Goal: Use online tool/utility

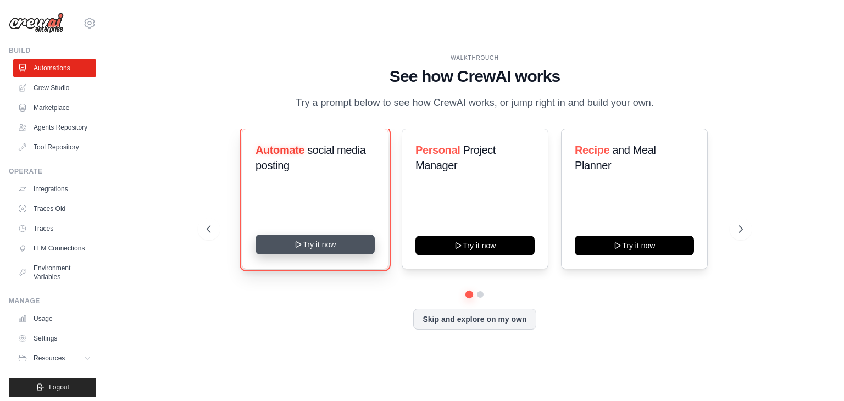
click at [312, 241] on button "Try it now" at bounding box center [315, 245] width 119 height 20
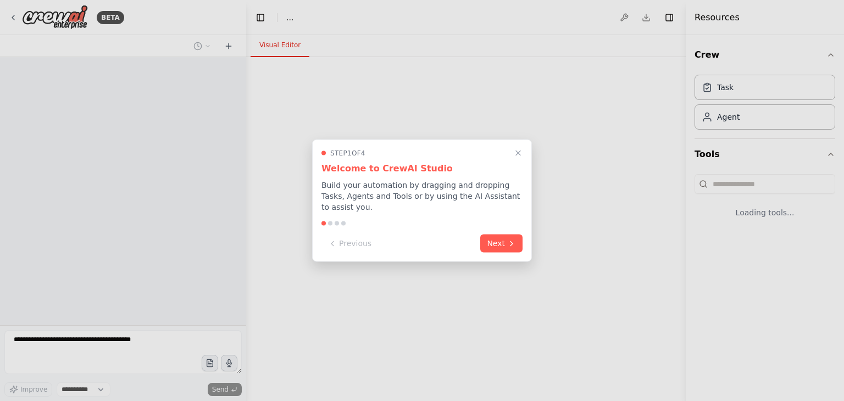
select select "****"
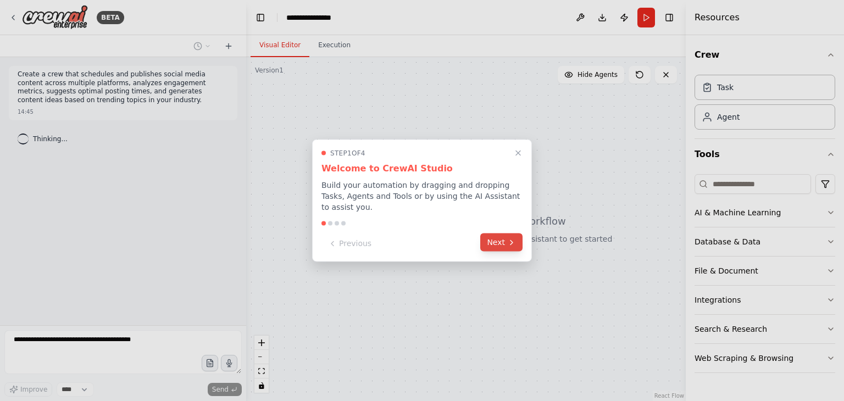
click at [503, 244] on button "Next" at bounding box center [501, 243] width 42 height 18
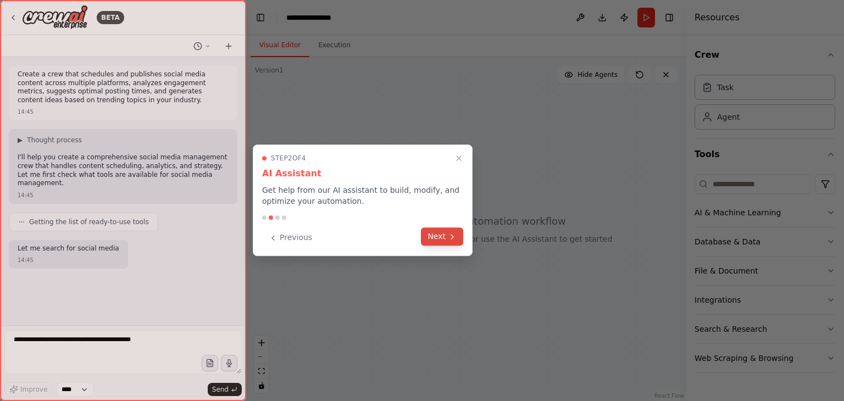
click at [439, 234] on button "Next" at bounding box center [442, 237] width 42 height 18
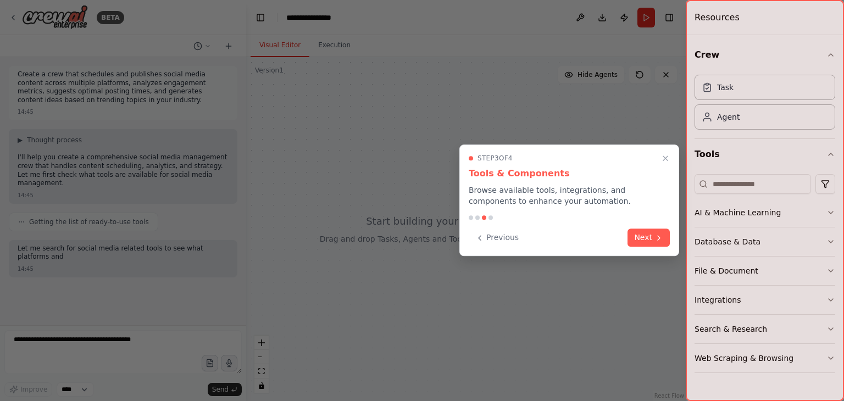
scroll to position [7, 0]
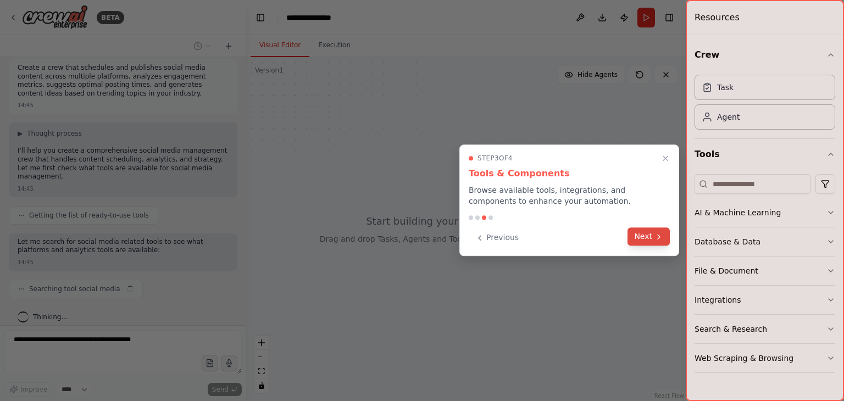
click at [646, 238] on button "Next" at bounding box center [649, 237] width 42 height 18
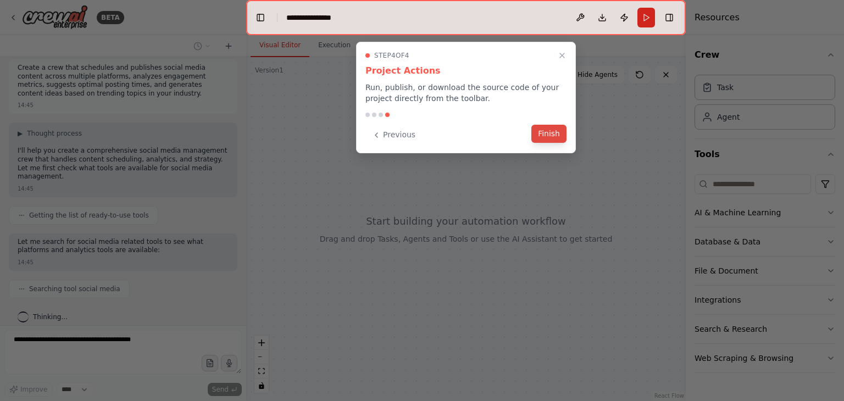
click at [555, 135] on button "Finish" at bounding box center [549, 134] width 35 height 18
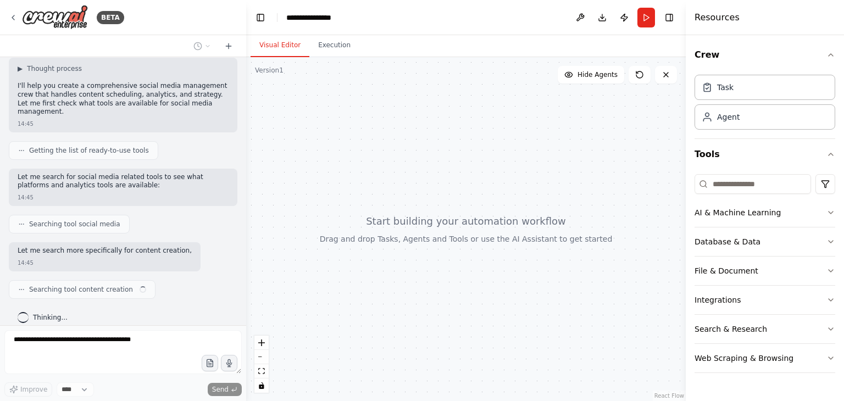
scroll to position [80, 0]
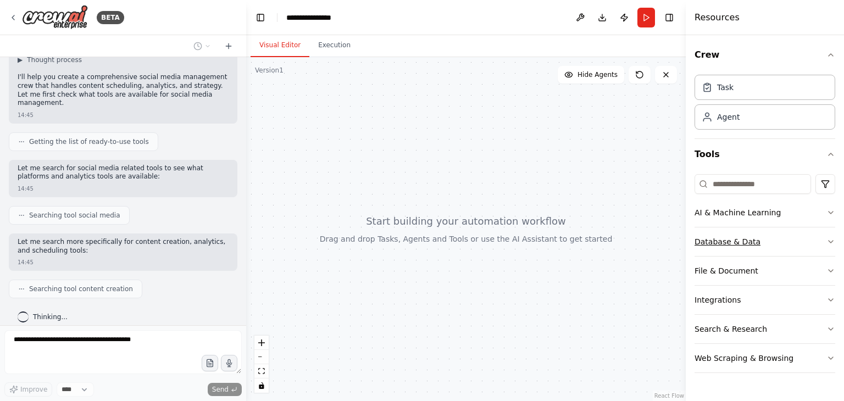
click at [833, 242] on icon "button" at bounding box center [831, 241] width 9 height 9
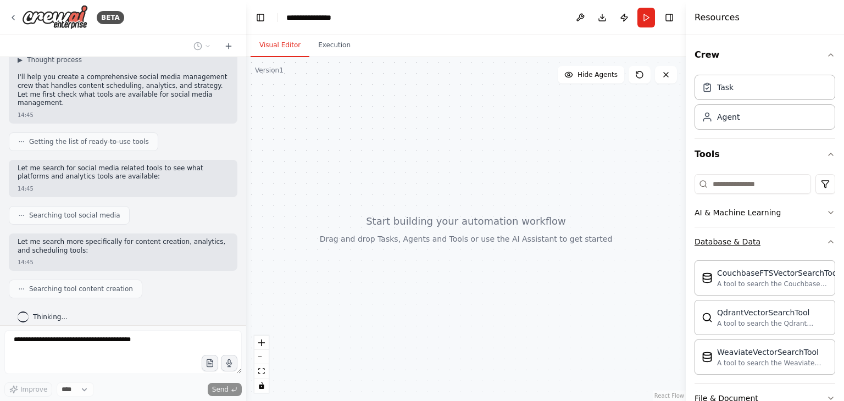
scroll to position [108, 0]
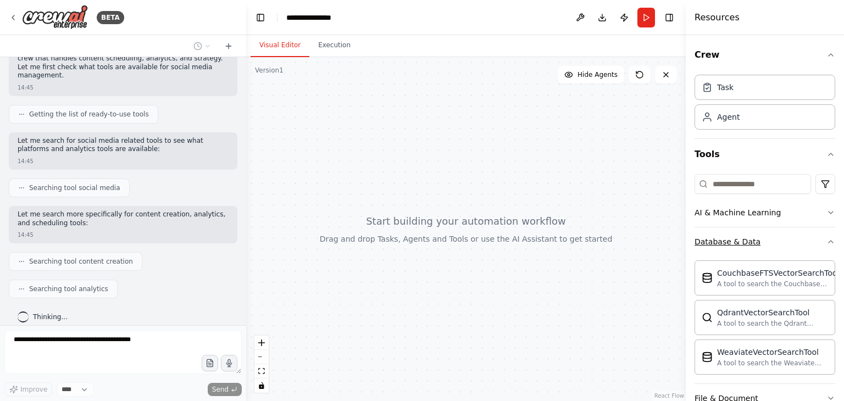
click at [833, 242] on div "Crew Task Agent Tools AI & Machine Learning Database & Data CouchbaseFTSVectorS…" at bounding box center [765, 218] width 158 height 366
click at [827, 239] on icon "button" at bounding box center [831, 241] width 9 height 9
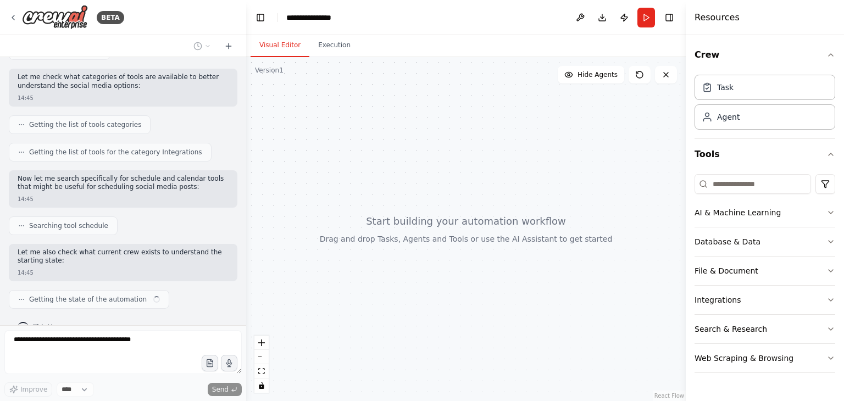
scroll to position [456, 0]
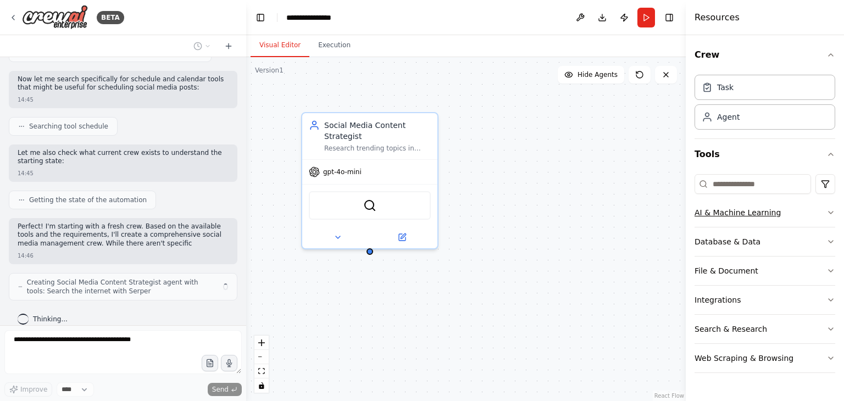
click at [757, 208] on div "AI & Machine Learning" at bounding box center [738, 212] width 86 height 11
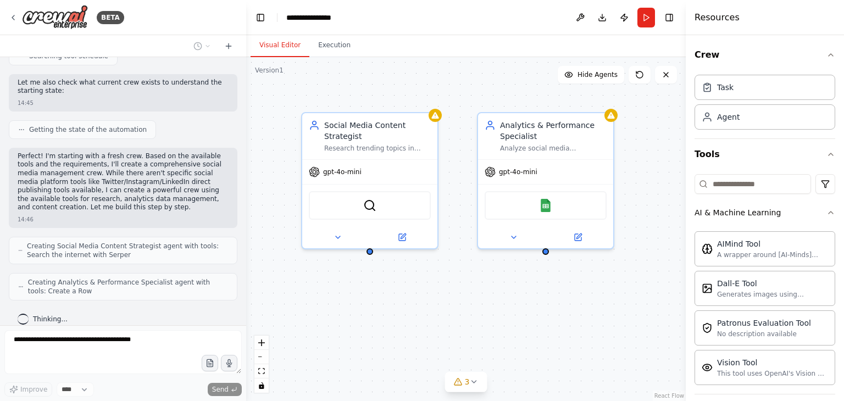
scroll to position [653, 0]
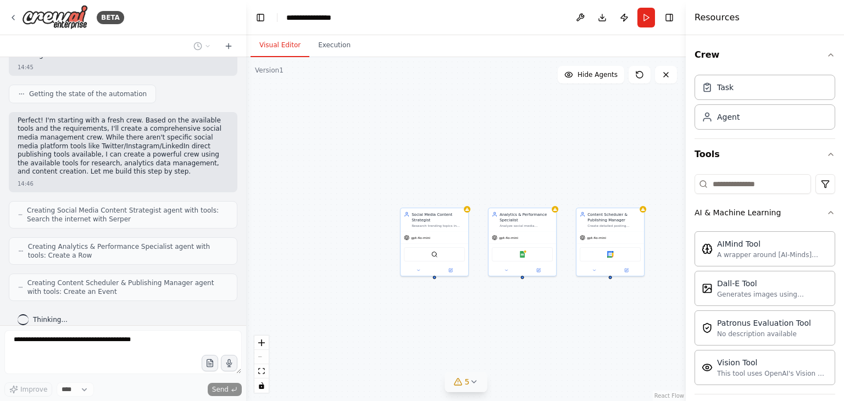
click at [472, 380] on icon at bounding box center [473, 382] width 9 height 9
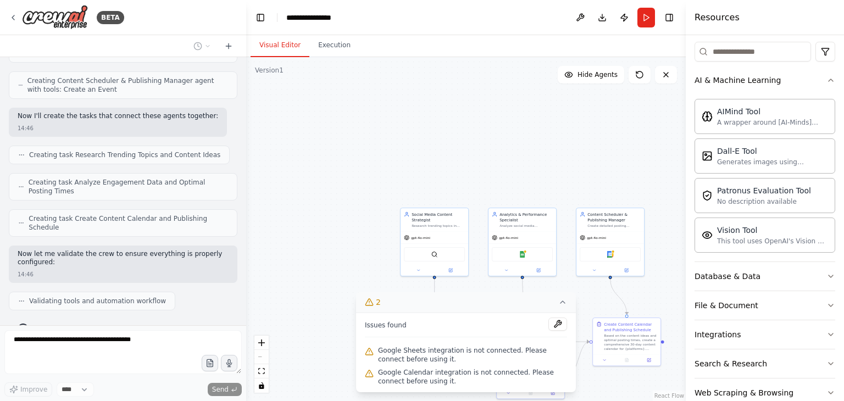
scroll to position [138, 0]
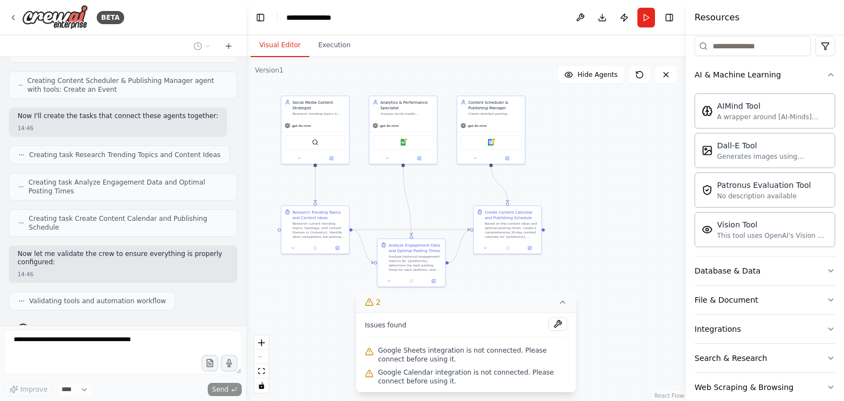
drag, startPoint x: 383, startPoint y: 152, endPoint x: 284, endPoint y: 67, distance: 131.0
click at [284, 67] on div ".deletable-edge-delete-btn { width: 20px; height: 20px; border: 0px solid #ffff…" at bounding box center [466, 229] width 440 height 344
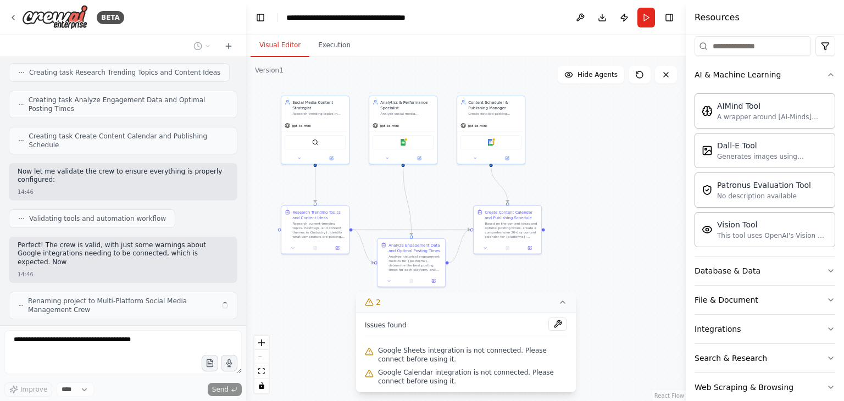
scroll to position [946, 0]
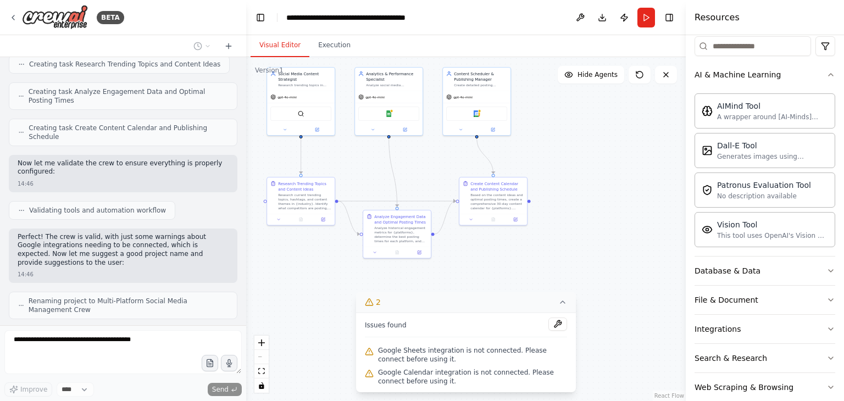
drag, startPoint x: 626, startPoint y: 262, endPoint x: 612, endPoint y: 234, distance: 32.0
click at [612, 234] on div ".deletable-edge-delete-btn { width: 20px; height: 20px; border: 0px solid #ffff…" at bounding box center [466, 229] width 440 height 344
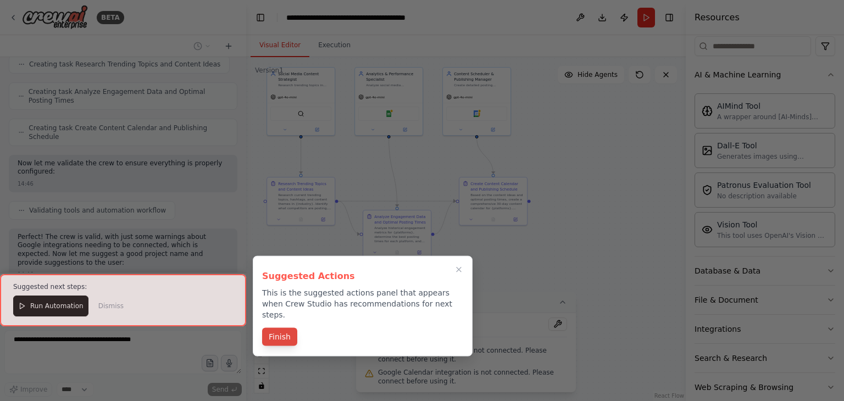
click at [282, 328] on button "Finish" at bounding box center [279, 337] width 35 height 18
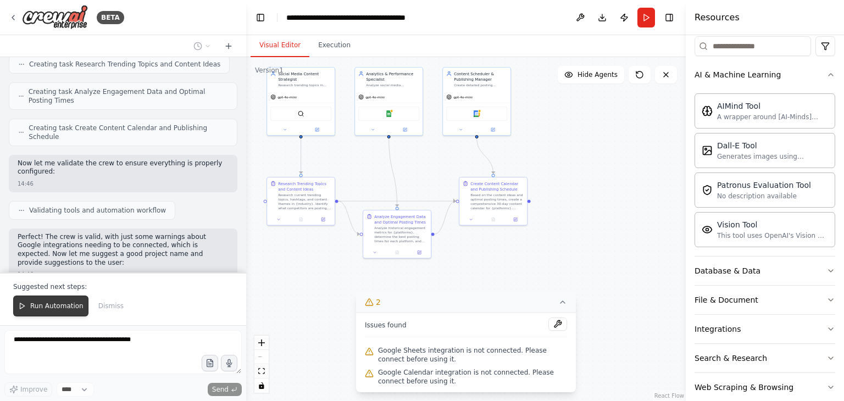
click at [41, 304] on span "Run Automation" at bounding box center [56, 306] width 53 height 9
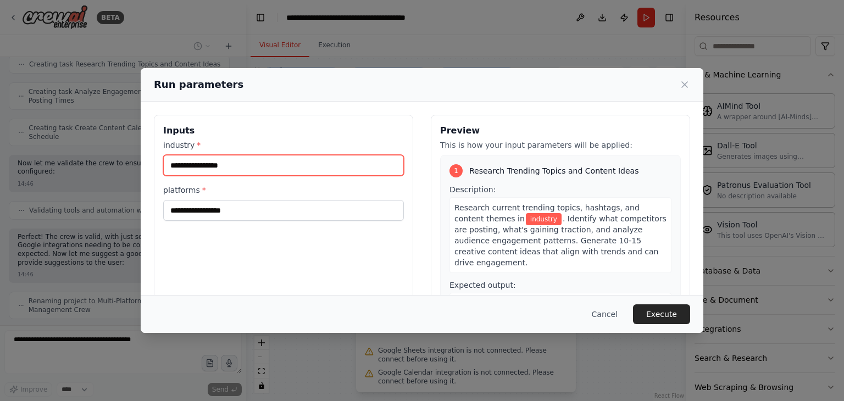
click at [219, 166] on input "industry *" at bounding box center [283, 165] width 241 height 21
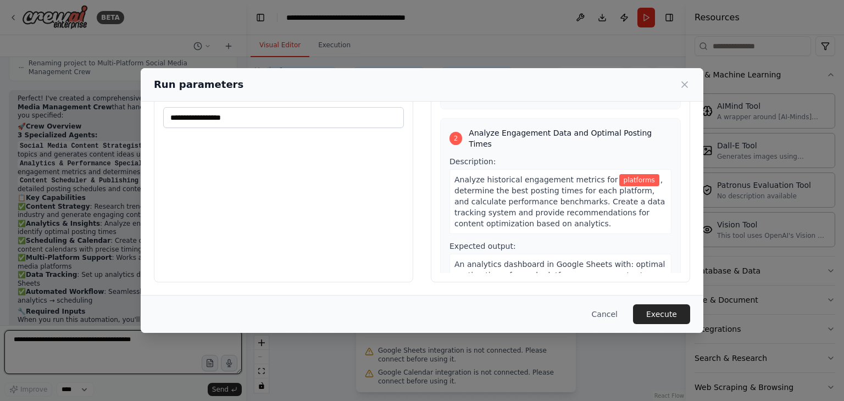
scroll to position [0, 0]
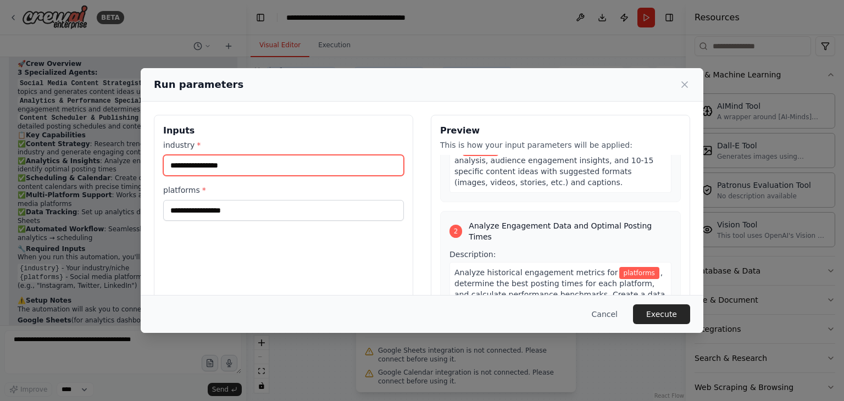
click at [208, 166] on input "industry *" at bounding box center [283, 165] width 241 height 21
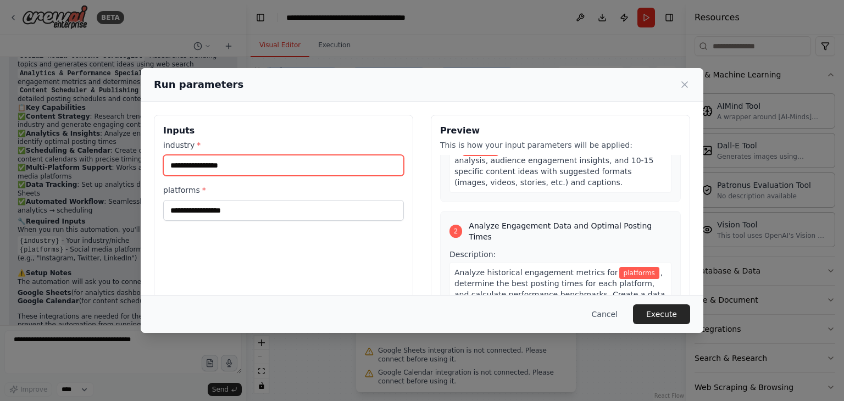
scroll to position [1283, 0]
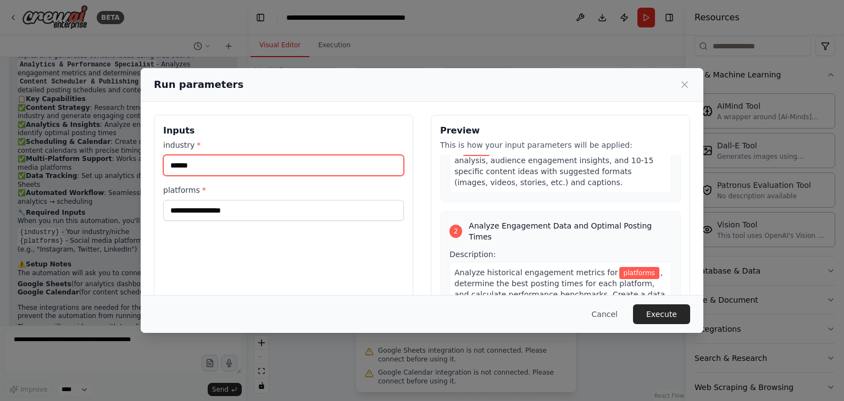
type input "******"
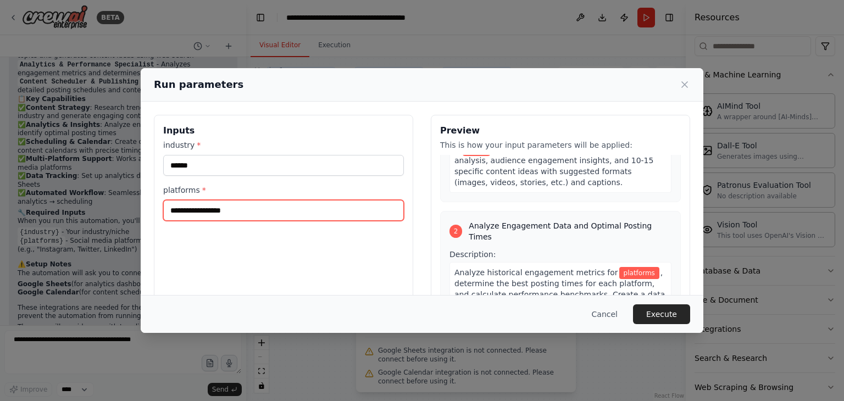
click at [223, 201] on input "platforms *" at bounding box center [283, 210] width 241 height 21
type input "********"
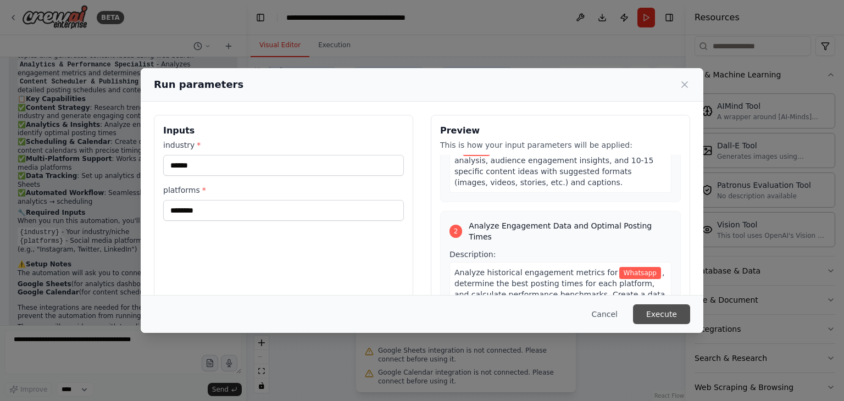
click at [671, 317] on button "Execute" at bounding box center [661, 315] width 57 height 20
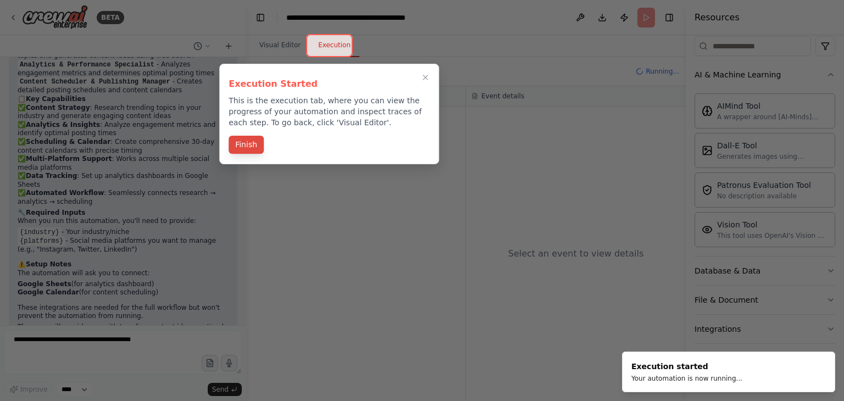
click at [247, 143] on button "Finish" at bounding box center [246, 145] width 35 height 18
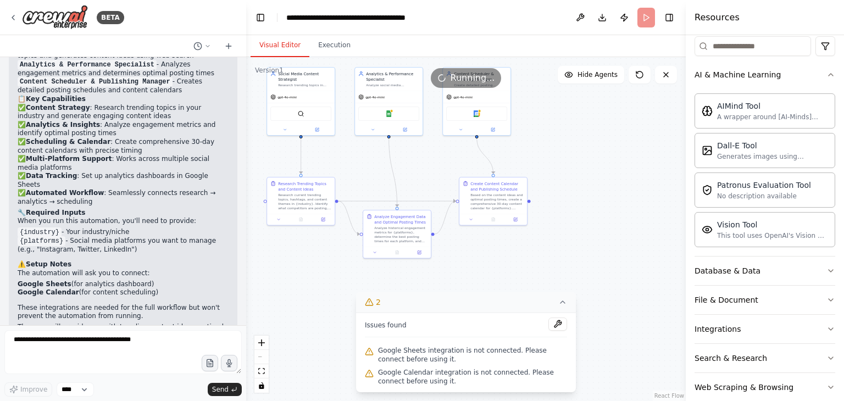
click at [275, 44] on button "Visual Editor" at bounding box center [280, 45] width 59 height 23
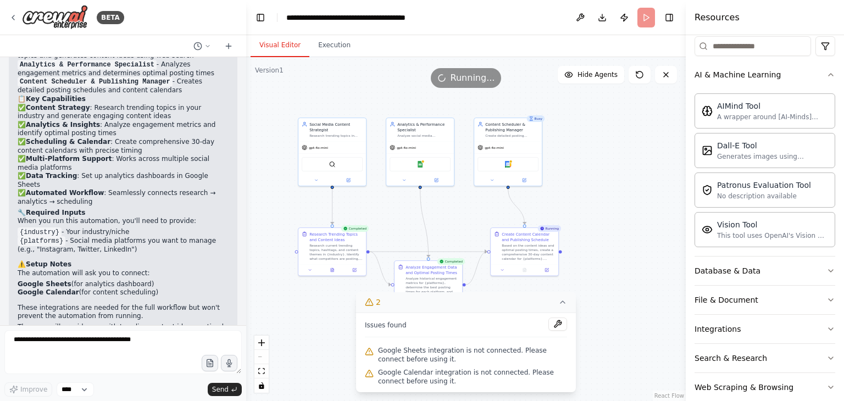
drag, startPoint x: 595, startPoint y: 236, endPoint x: 626, endPoint y: 286, distance: 59.5
click at [626, 286] on div ".deletable-edge-delete-btn { width: 20px; height: 20px; border: 0px solid #ffff…" at bounding box center [466, 229] width 440 height 344
click at [420, 165] on img at bounding box center [420, 163] width 7 height 7
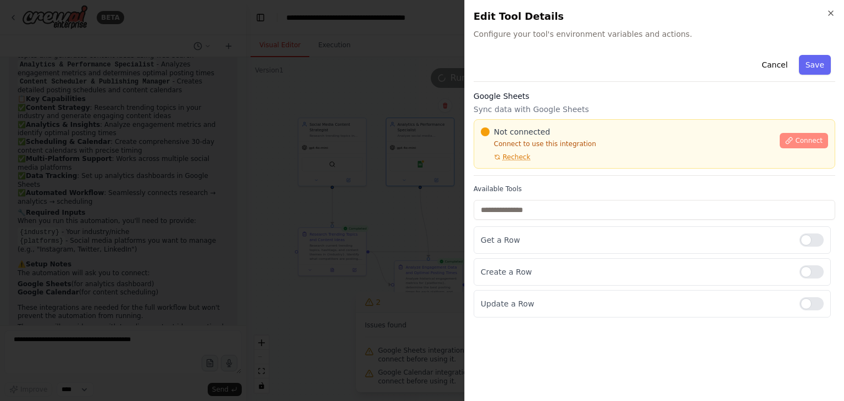
click at [802, 139] on span "Connect" at bounding box center [808, 140] width 27 height 9
click at [339, 159] on div at bounding box center [422, 200] width 844 height 401
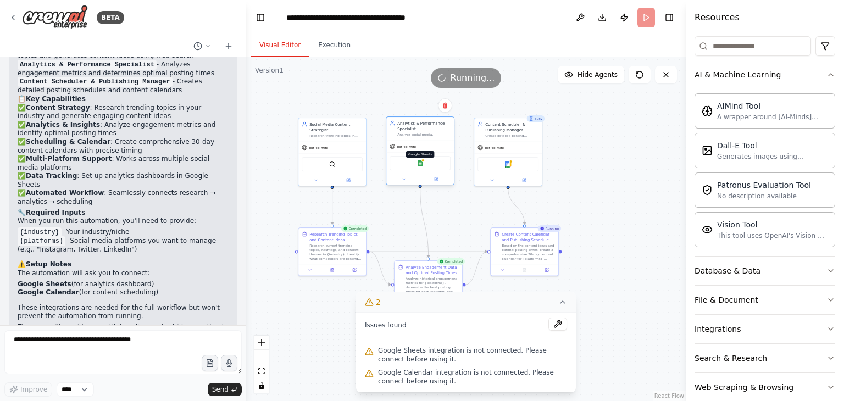
click at [420, 165] on img at bounding box center [420, 163] width 7 height 7
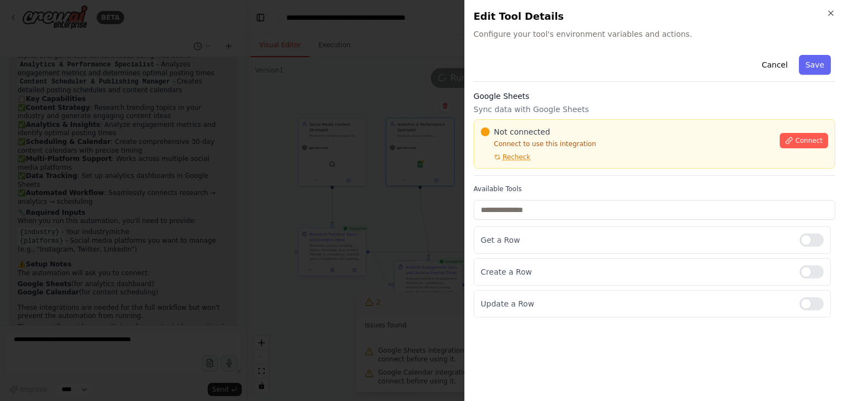
click at [836, 10] on div "Close Edit Tool Details Configure your tool's environment variables and actions…" at bounding box center [655, 200] width 380 height 401
click at [835, 10] on icon "button" at bounding box center [831, 13] width 9 height 9
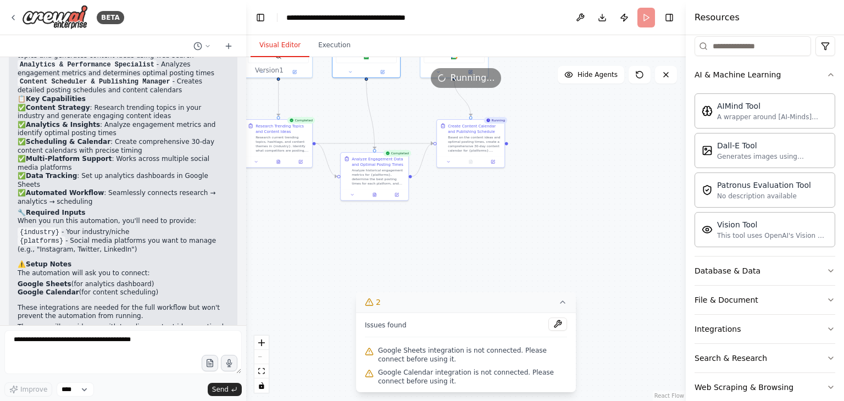
drag, startPoint x: 643, startPoint y: 300, endPoint x: 589, endPoint y: 199, distance: 114.1
click at [589, 199] on div ".deletable-edge-delete-btn { width: 20px; height: 20px; border: 0px solid #ffff…" at bounding box center [466, 229] width 440 height 344
